Goal: Transaction & Acquisition: Obtain resource

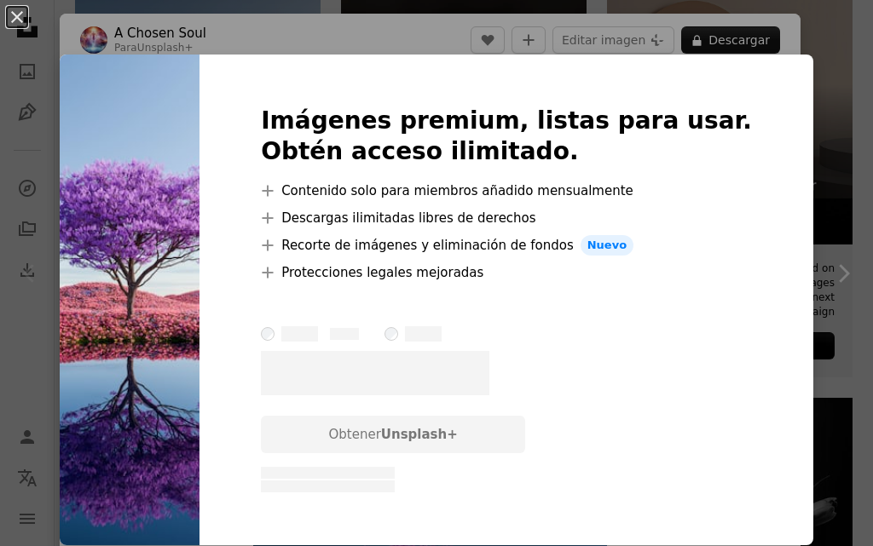
scroll to position [170, 0]
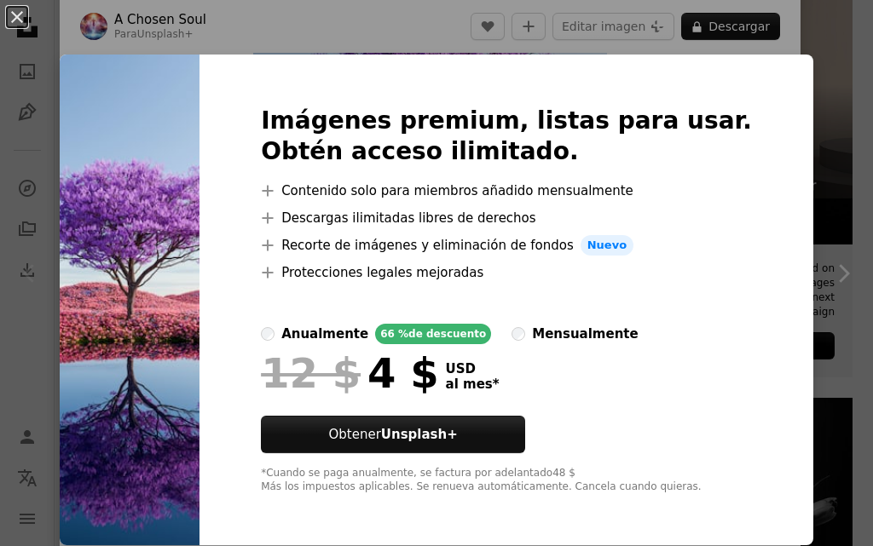
click at [199, 218] on img at bounding box center [130, 300] width 140 height 491
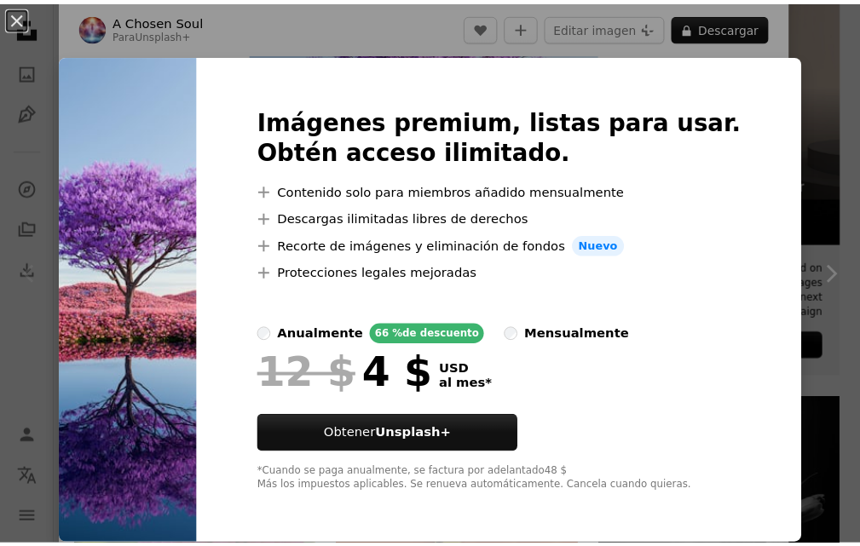
scroll to position [1, 0]
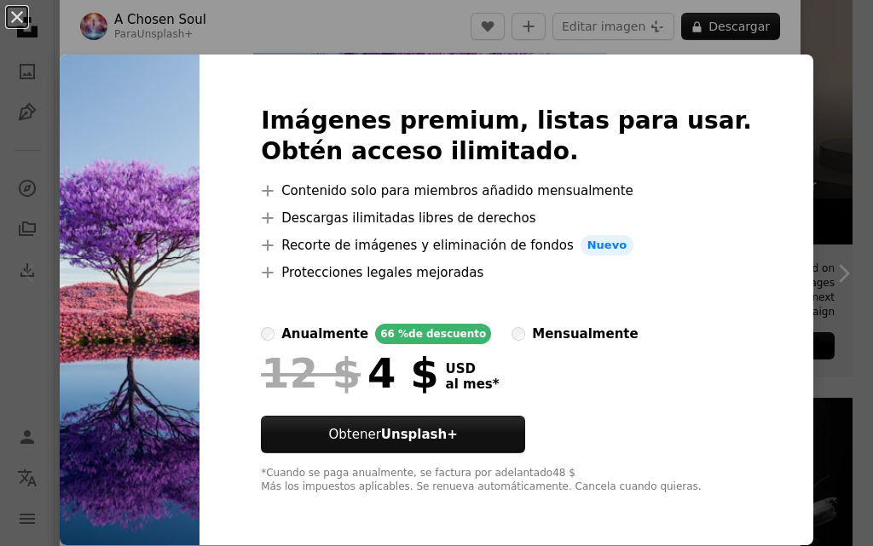
click at [833, 282] on div "An X shape Imágenes premium, listas para usar. Obtén acceso ilimitado. A plus s…" at bounding box center [436, 273] width 873 height 546
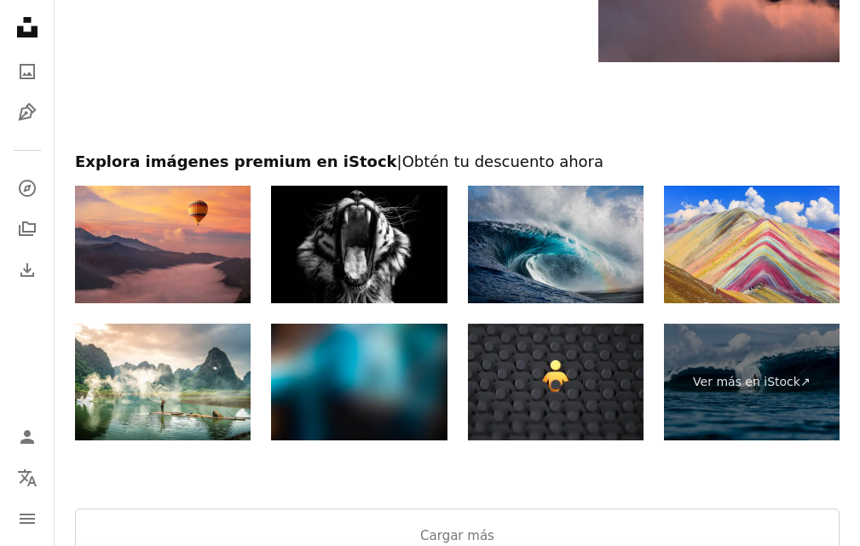
scroll to position [2984, 0]
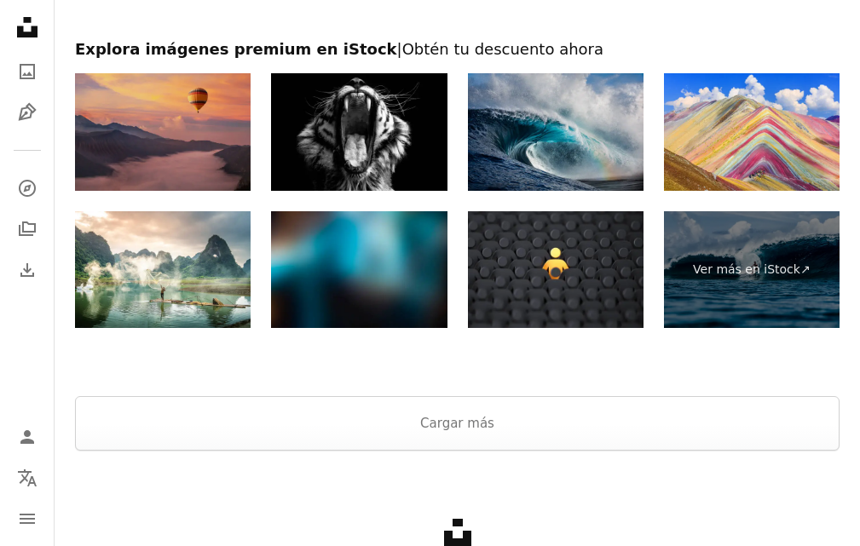
click at [177, 157] on img at bounding box center [163, 132] width 176 height 118
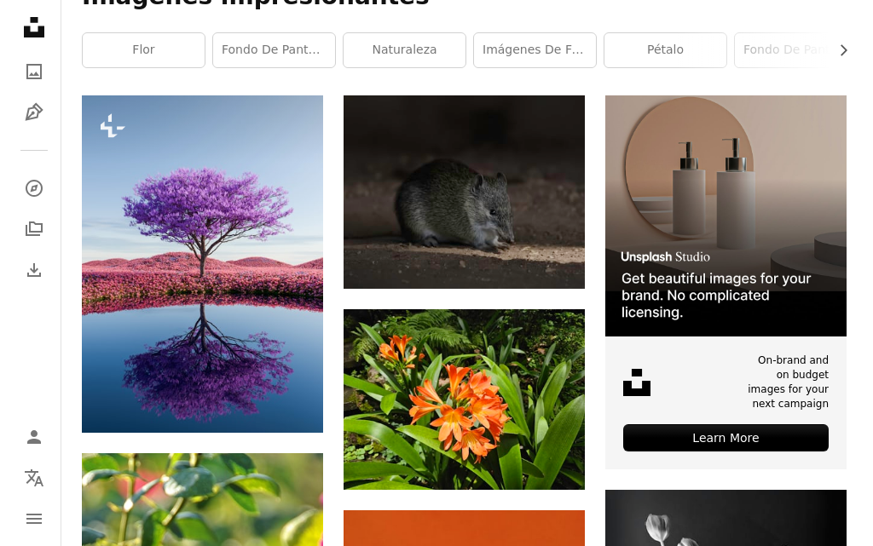
scroll to position [426, 0]
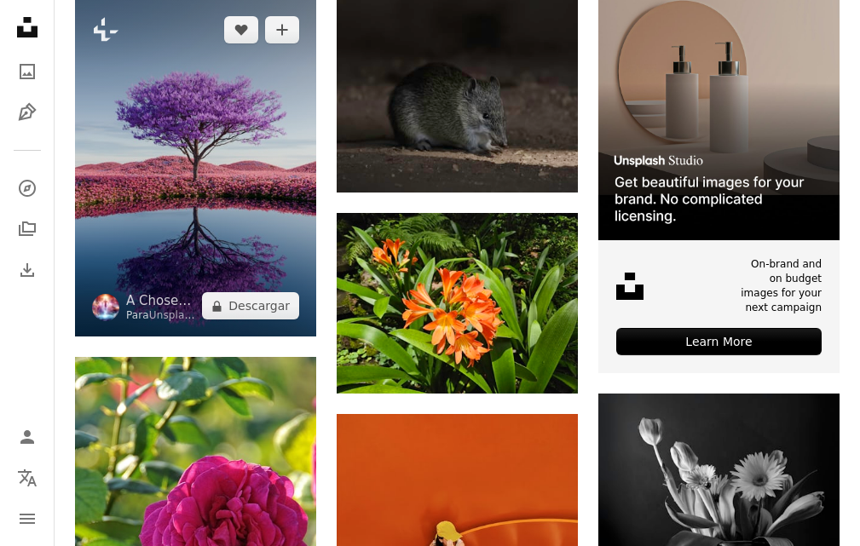
click at [273, 127] on img at bounding box center [195, 168] width 241 height 338
